Goal: Browse casually: Explore the website without a specific task or goal

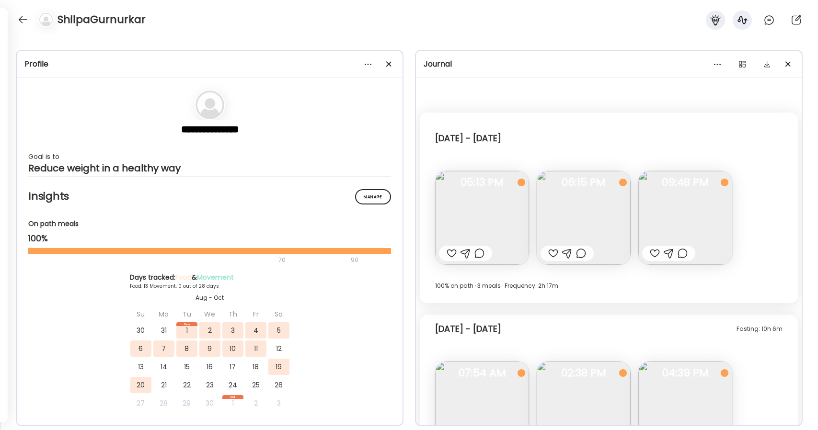
click at [28, 13] on div at bounding box center [22, 19] width 15 height 15
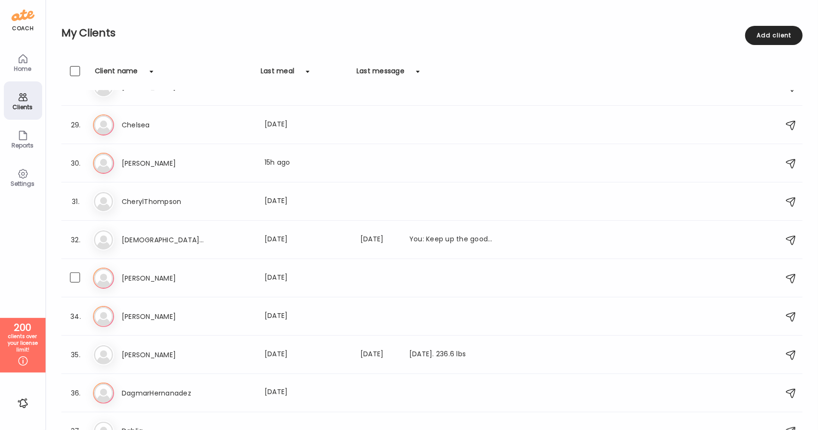
scroll to position [1054, 0]
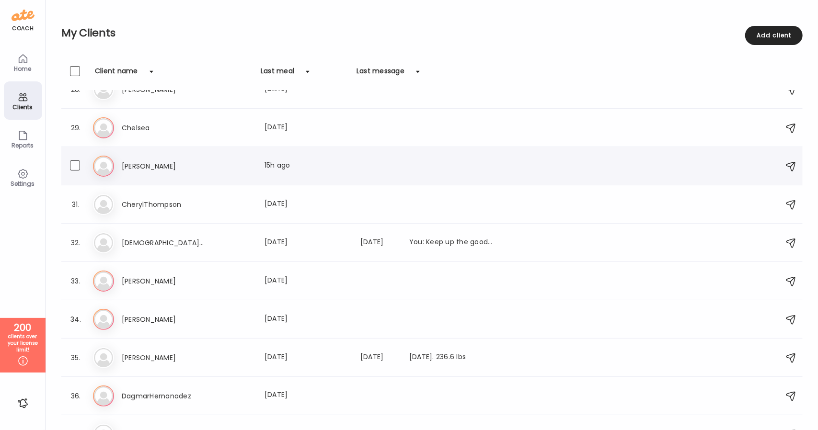
click at [209, 169] on div "[PERSON_NAME] Last meal: 15h ago" at bounding box center [308, 165] width 372 height 11
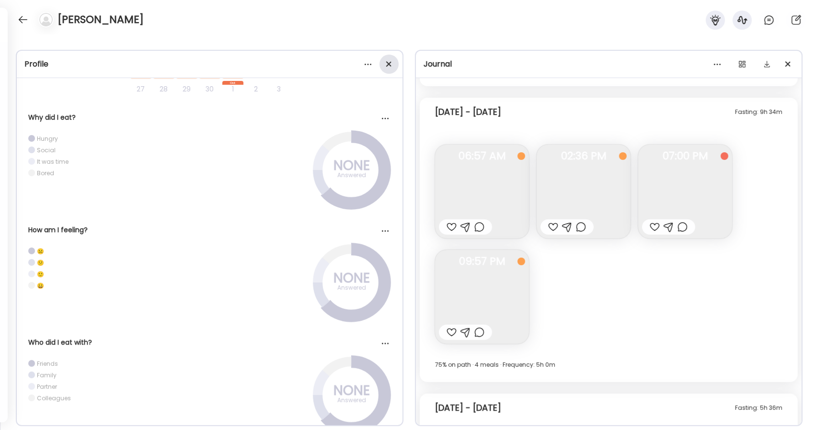
scroll to position [9085, 0]
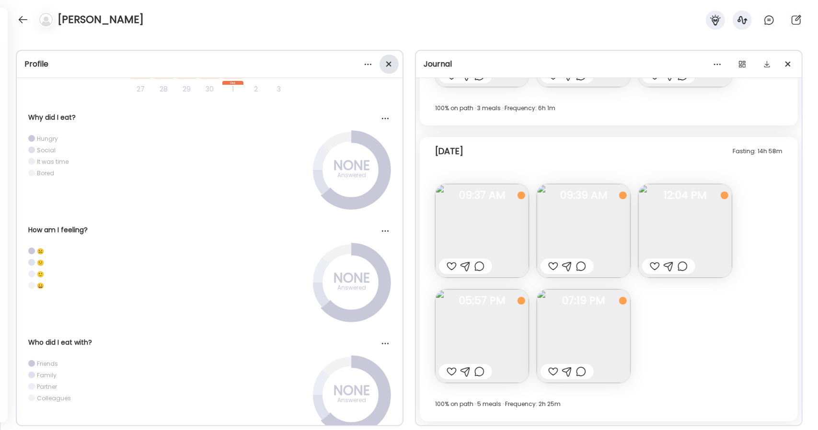
click at [386, 67] on div at bounding box center [388, 64] width 19 height 19
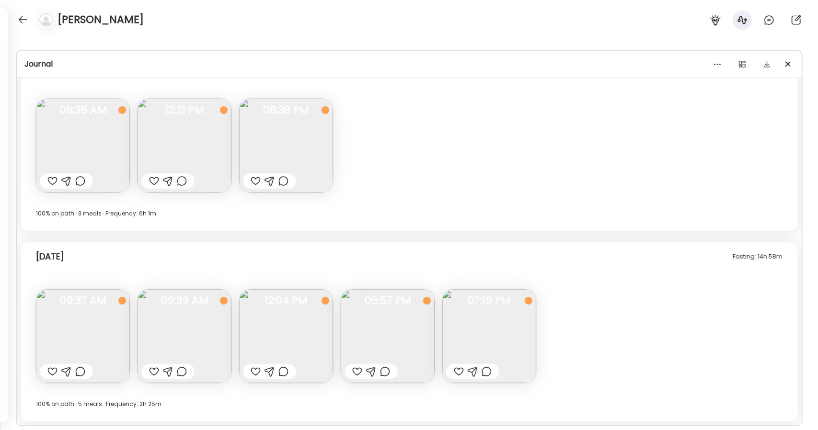
scroll to position [326, 0]
click at [275, 337] on img at bounding box center [286, 336] width 94 height 94
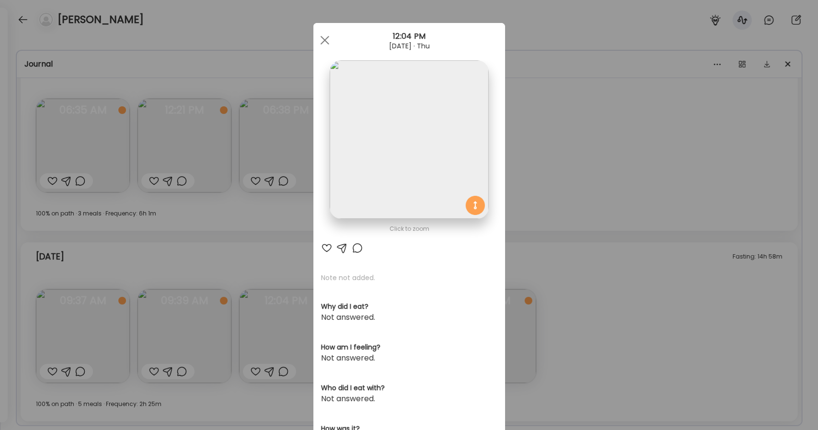
click at [400, 201] on img at bounding box center [409, 139] width 159 height 159
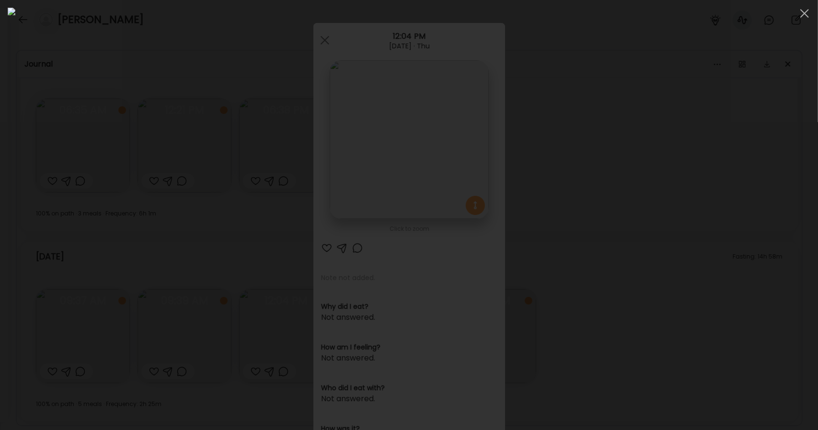
click at [671, 189] on div at bounding box center [409, 215] width 802 height 415
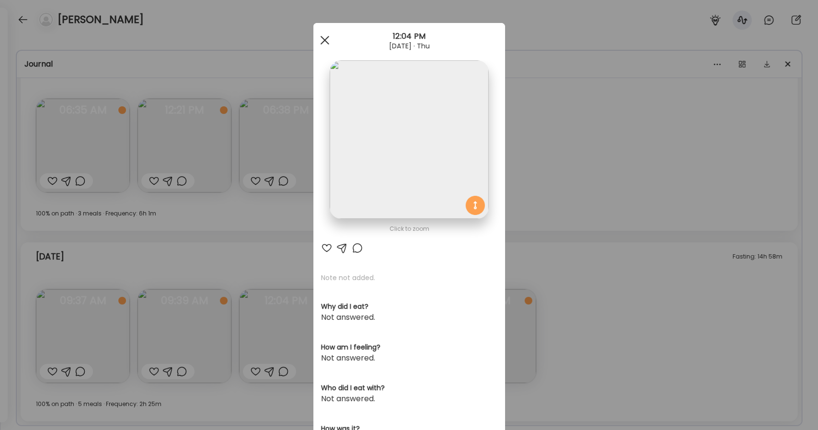
click at [321, 39] on span at bounding box center [324, 40] width 9 height 9
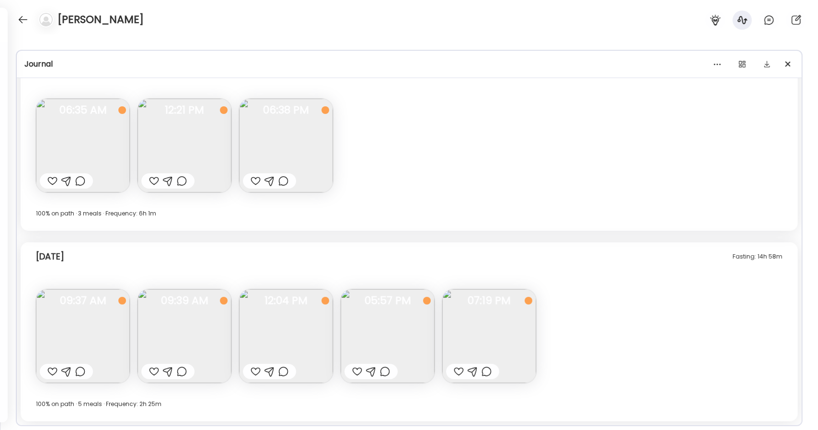
click at [385, 327] on img at bounding box center [388, 336] width 94 height 94
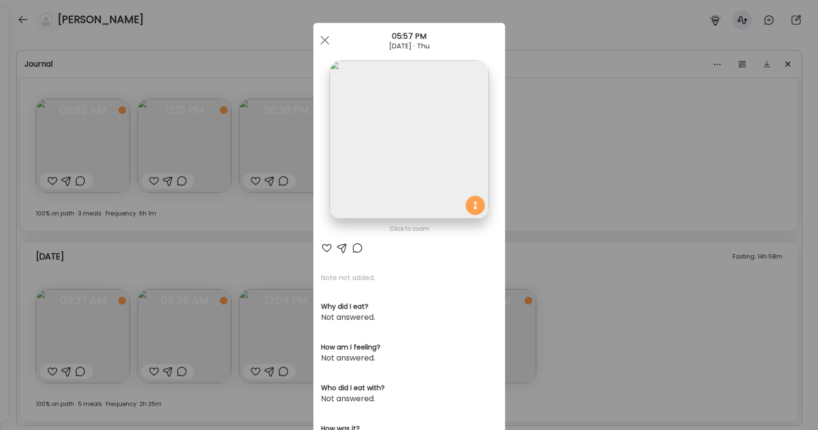
click at [405, 195] on img at bounding box center [409, 139] width 159 height 159
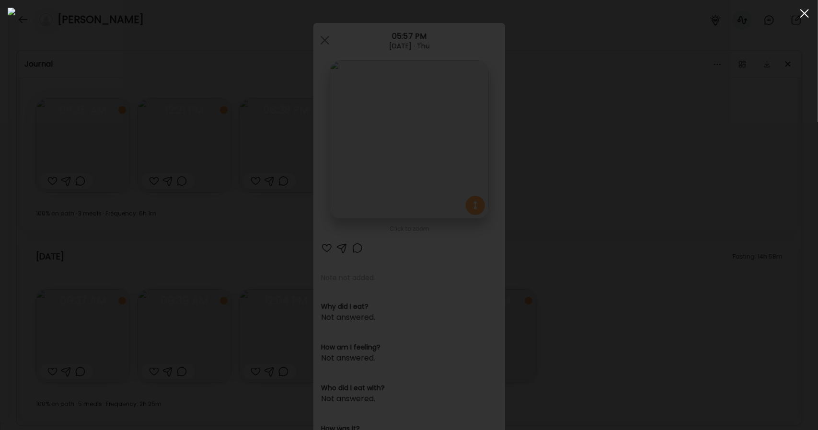
click at [798, 13] on div at bounding box center [804, 13] width 19 height 19
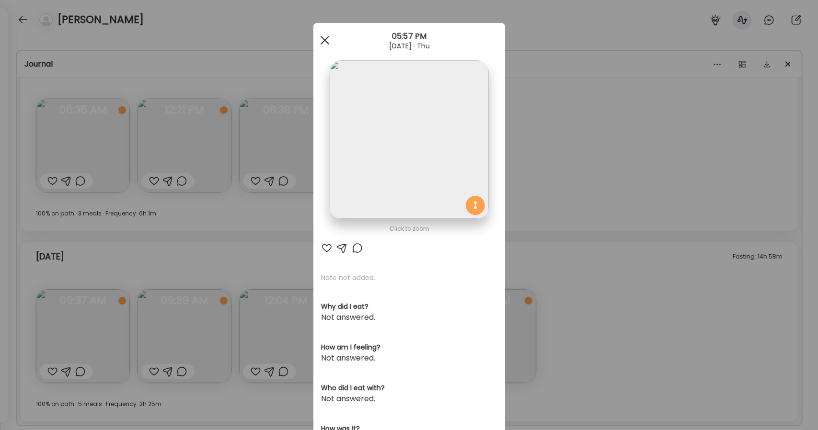
click at [328, 40] on div at bounding box center [324, 40] width 19 height 19
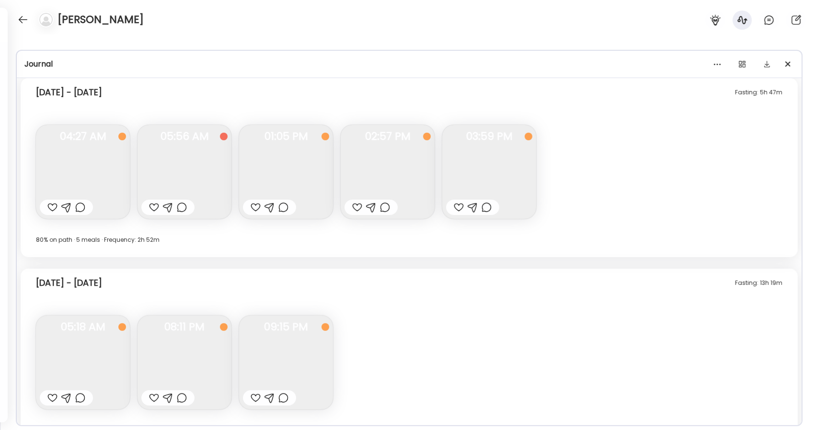
scroll to position [4142, 0]
click at [476, 178] on img at bounding box center [489, 173] width 94 height 94
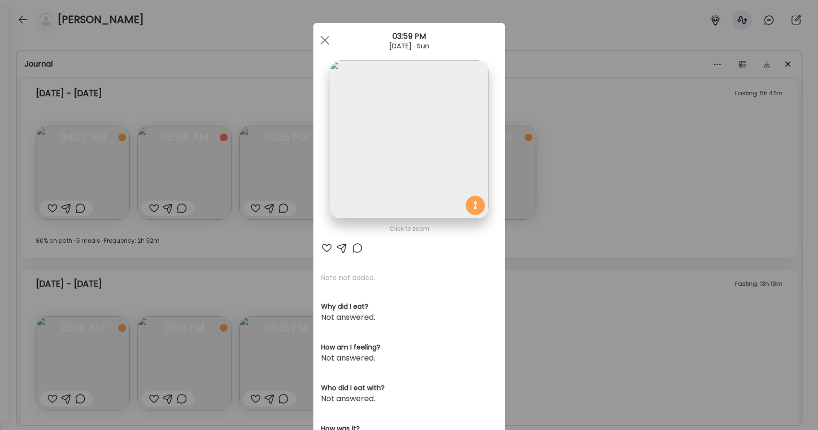
click at [388, 204] on img at bounding box center [409, 139] width 159 height 159
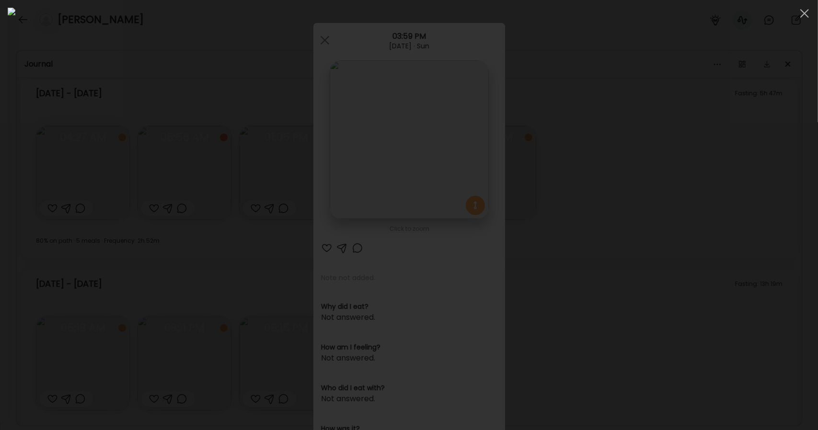
click at [644, 226] on div at bounding box center [409, 215] width 802 height 415
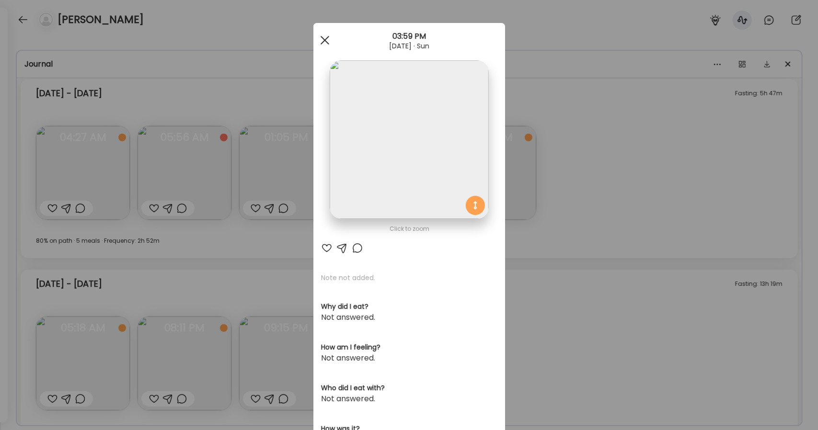
click at [317, 38] on div at bounding box center [324, 40] width 19 height 19
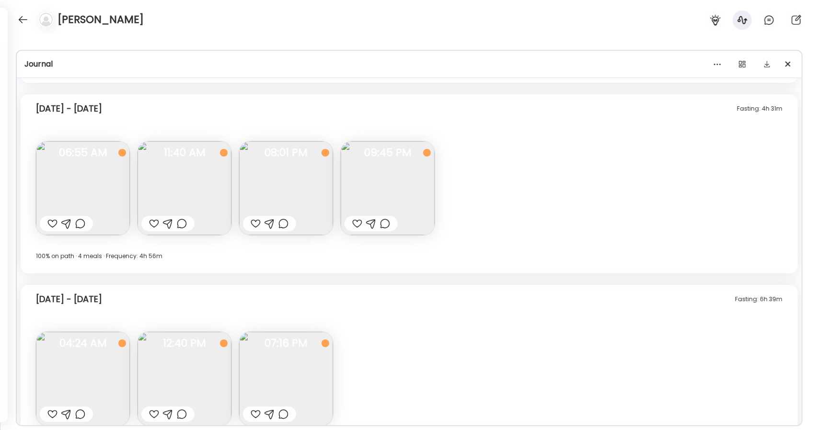
scroll to position [3303, 0]
